Goal: Use online tool/utility

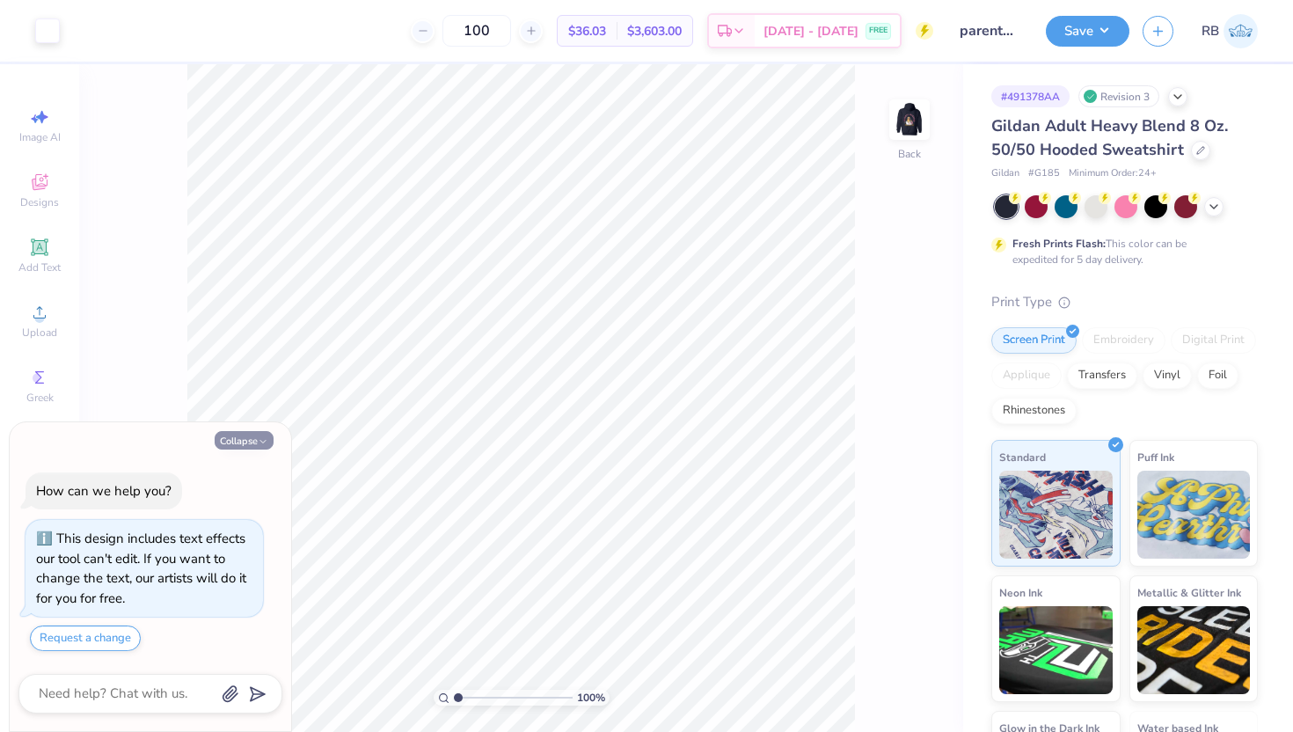
click at [249, 433] on button "Collapse" at bounding box center [244, 440] width 59 height 18
type textarea "x"
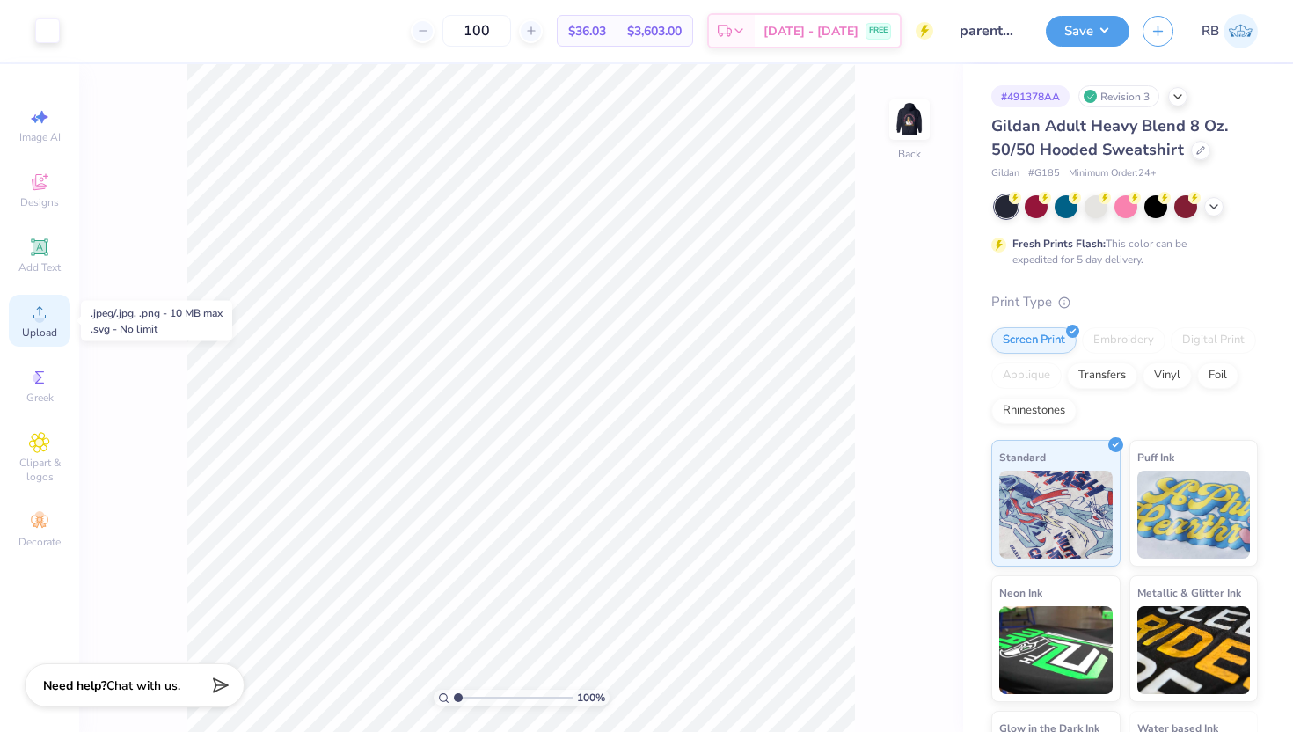
click at [48, 318] on icon at bounding box center [39, 312] width 21 height 21
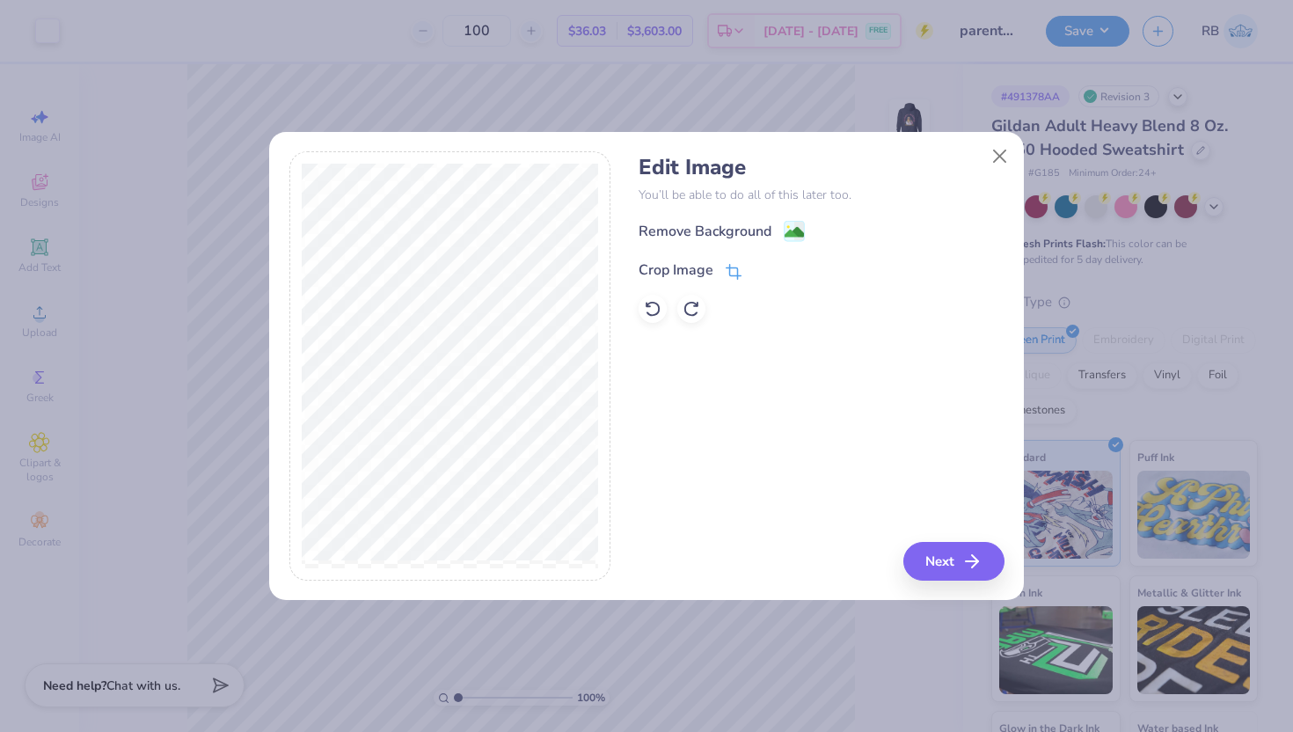
click at [693, 266] on div "Crop Image" at bounding box center [676, 269] width 75 height 21
click at [767, 264] on icon at bounding box center [763, 268] width 11 height 11
click at [786, 232] on image at bounding box center [794, 233] width 19 height 19
click at [998, 157] on button "Close" at bounding box center [999, 155] width 33 height 33
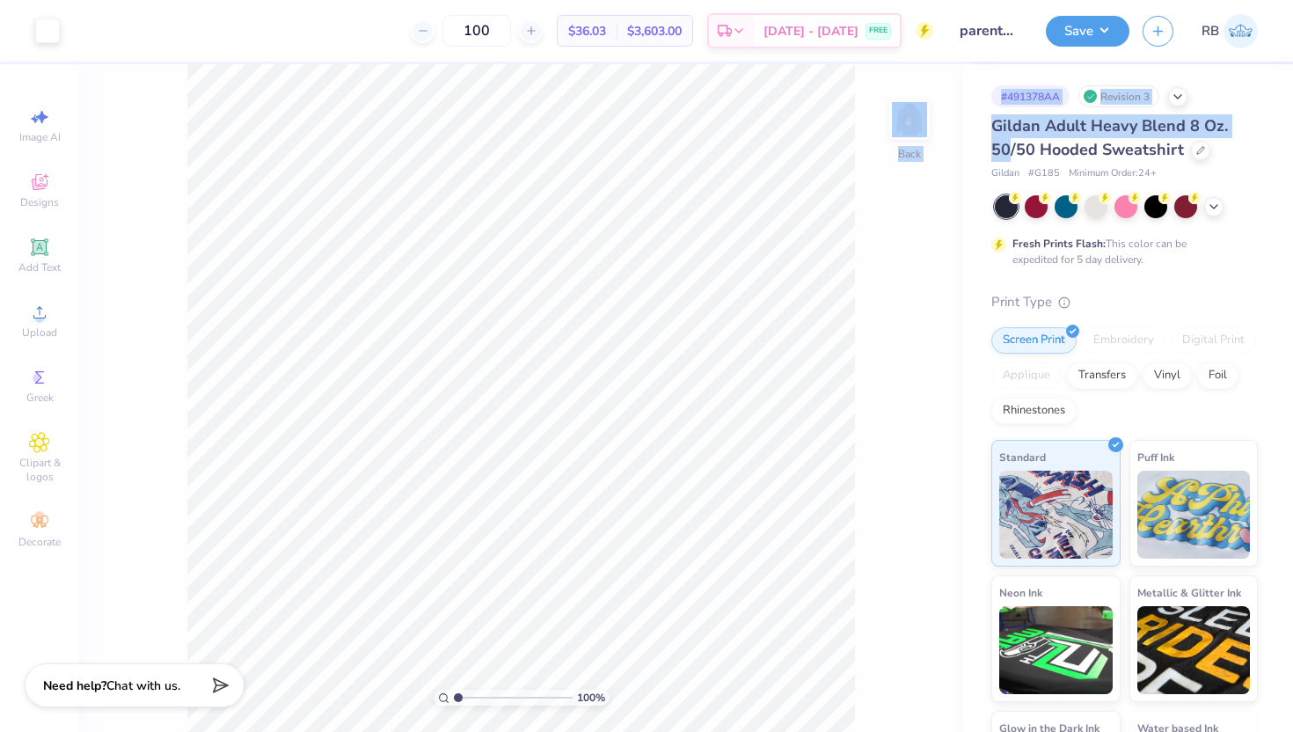
drag, startPoint x: 998, startPoint y: 157, endPoint x: 664, endPoint y: 31, distance: 356.3
click at [669, 33] on div "Art colors 100 $36.03 Per Item $3,603.00 Total Est. Delivery [DATE] - [DATE] FR…" at bounding box center [646, 366] width 1293 height 732
